Goal: Information Seeking & Learning: Learn about a topic

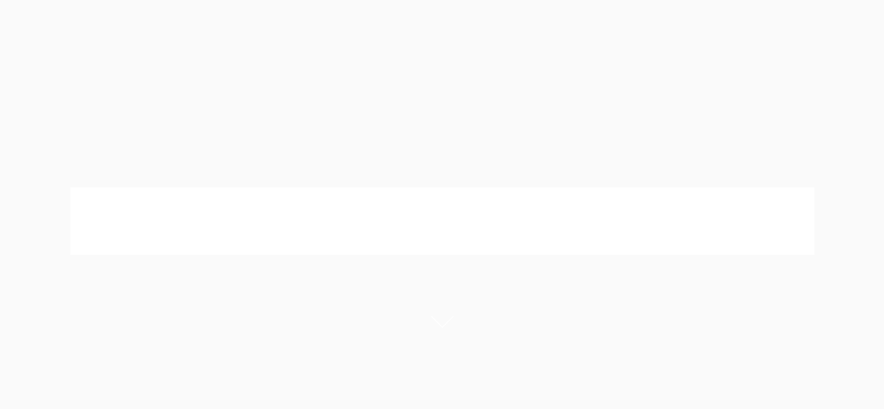
drag, startPoint x: 881, startPoint y: 34, endPoint x: 892, endPoint y: 39, distance: 12.0
click at [884, 37] on html "Leo Cussen Centre for Law Search here Practical Legal Training Our Practical Le…" at bounding box center [442, 204] width 884 height 409
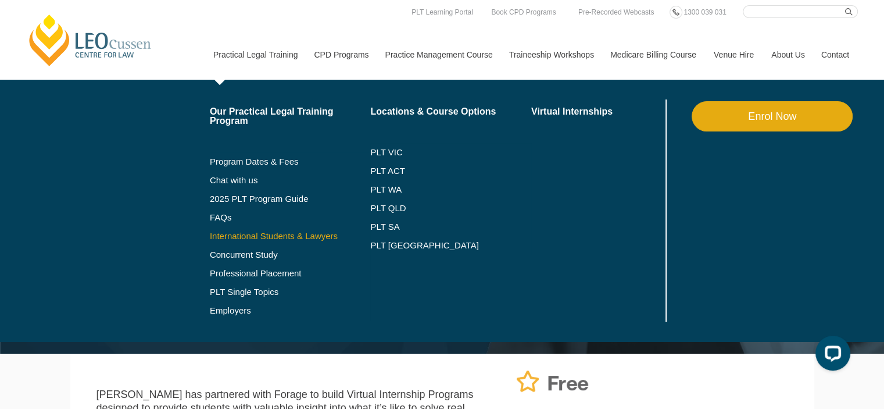
click at [269, 233] on link "International Students & Lawyers" at bounding box center [290, 235] width 161 height 9
